Goal: Task Accomplishment & Management: Complete application form

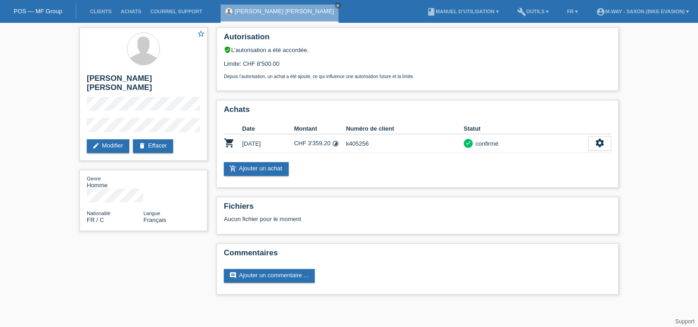
click at [38, 13] on link "POS — MF Group" at bounding box center [38, 11] width 48 height 7
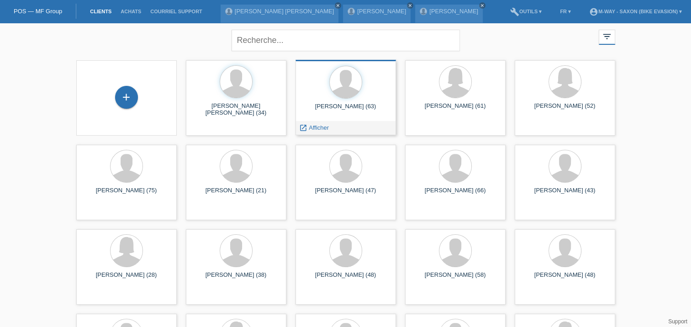
click at [353, 104] on div "Franchesca Mommi (63)" at bounding box center [346, 110] width 86 height 15
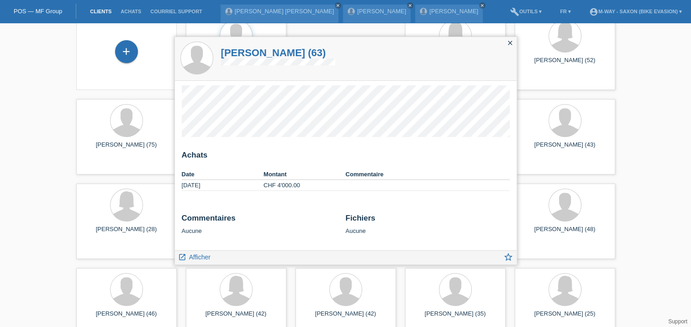
scroll to position [47, 0]
click at [191, 256] on span "Afficher" at bounding box center [199, 256] width 21 height 7
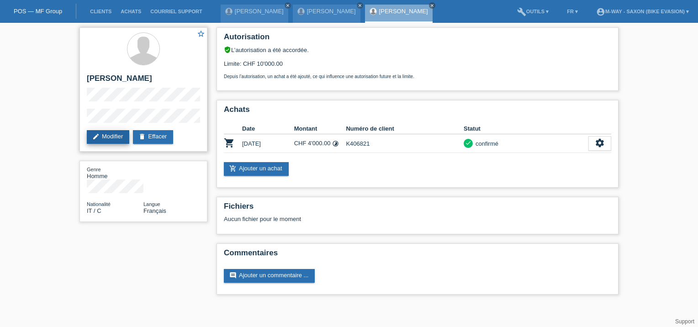
click at [116, 136] on link "edit Modifier" at bounding box center [108, 137] width 42 height 14
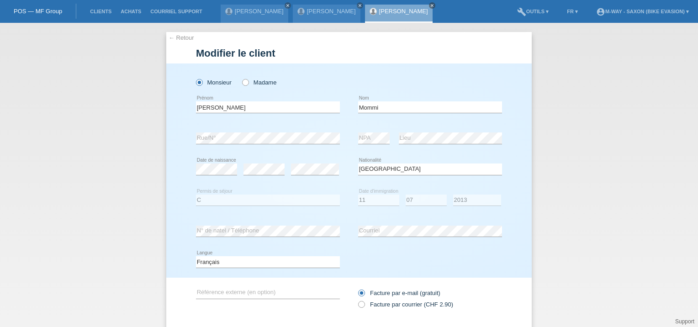
select select "IT"
select select "C"
select select "11"
select select "07"
select select "2013"
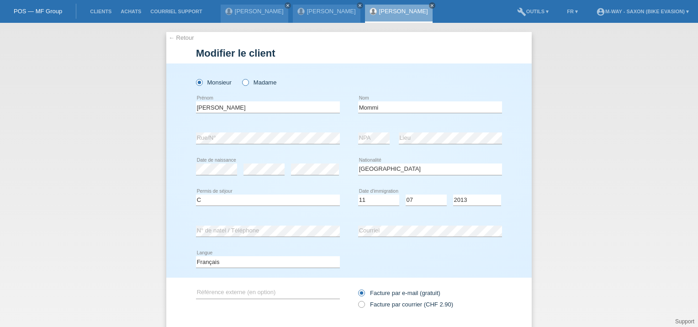
click at [241, 78] on icon at bounding box center [241, 78] width 0 height 0
click at [242, 85] on input "Madame" at bounding box center [245, 82] width 6 height 6
radio input "true"
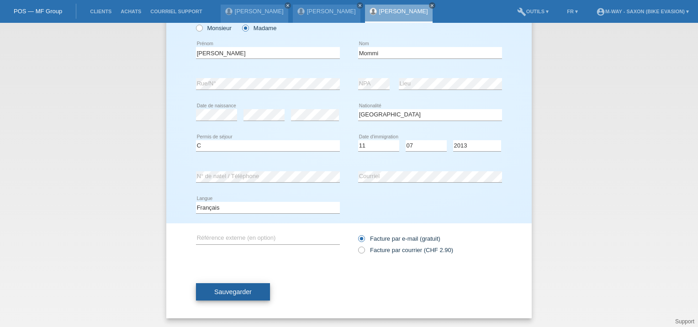
click at [250, 291] on button "Sauvegarder" at bounding box center [233, 291] width 74 height 17
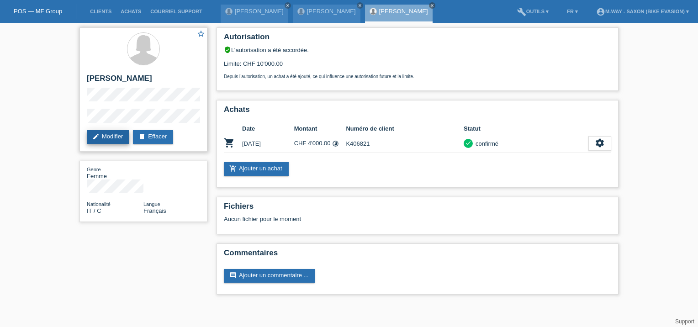
click at [120, 136] on link "edit Modifier" at bounding box center [108, 137] width 42 height 14
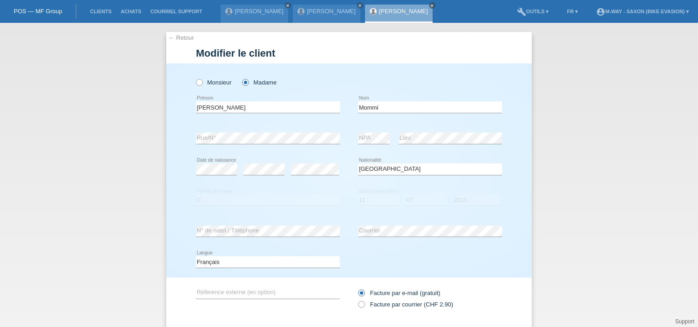
select select "IT"
select select "C"
select select "11"
select select "07"
select select "2013"
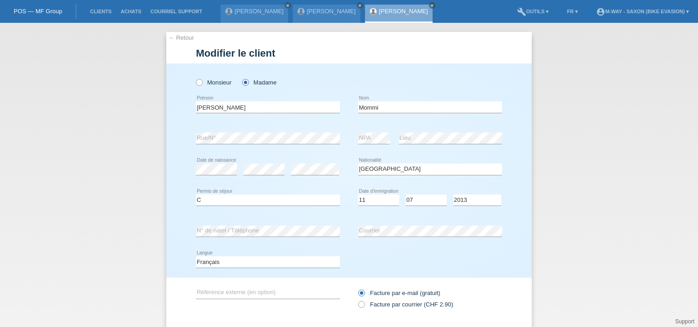
click at [178, 40] on link "← Retour" at bounding box center [181, 37] width 26 height 7
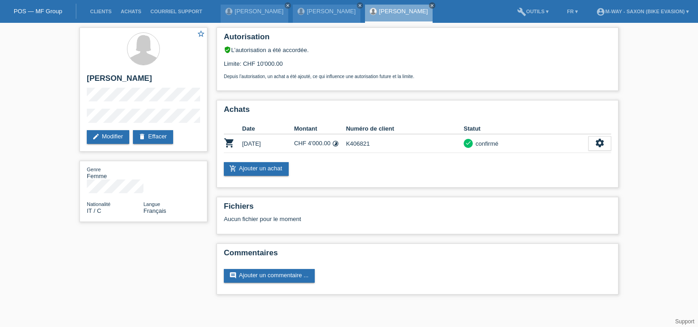
click at [31, 11] on link "POS — MF Group" at bounding box center [38, 11] width 48 height 7
